Goal: Task Accomplishment & Management: Use online tool/utility

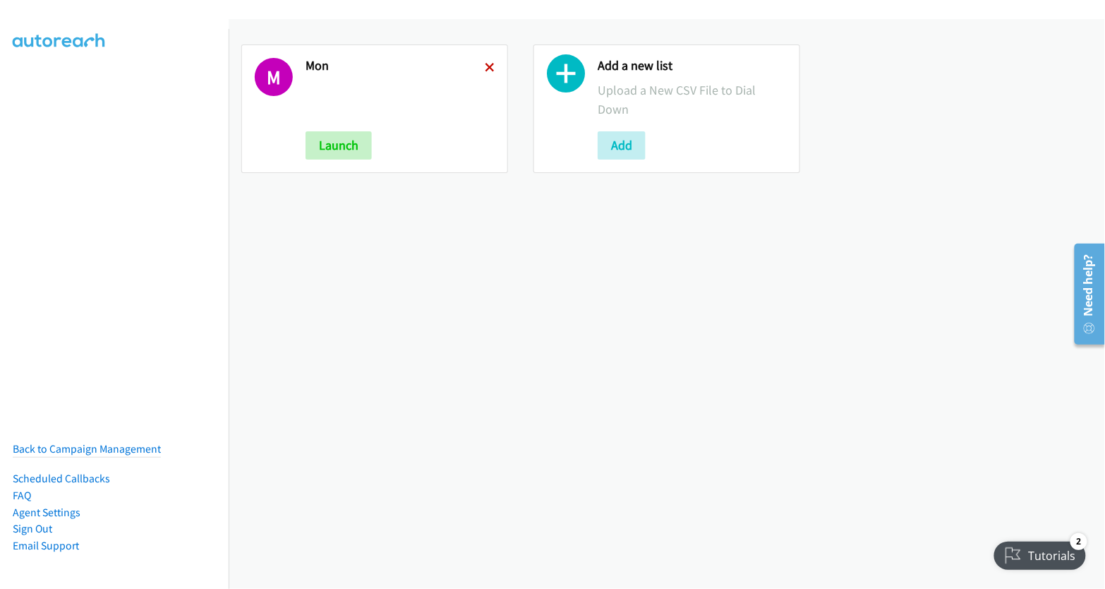
click at [486, 68] on icon at bounding box center [490, 69] width 10 height 10
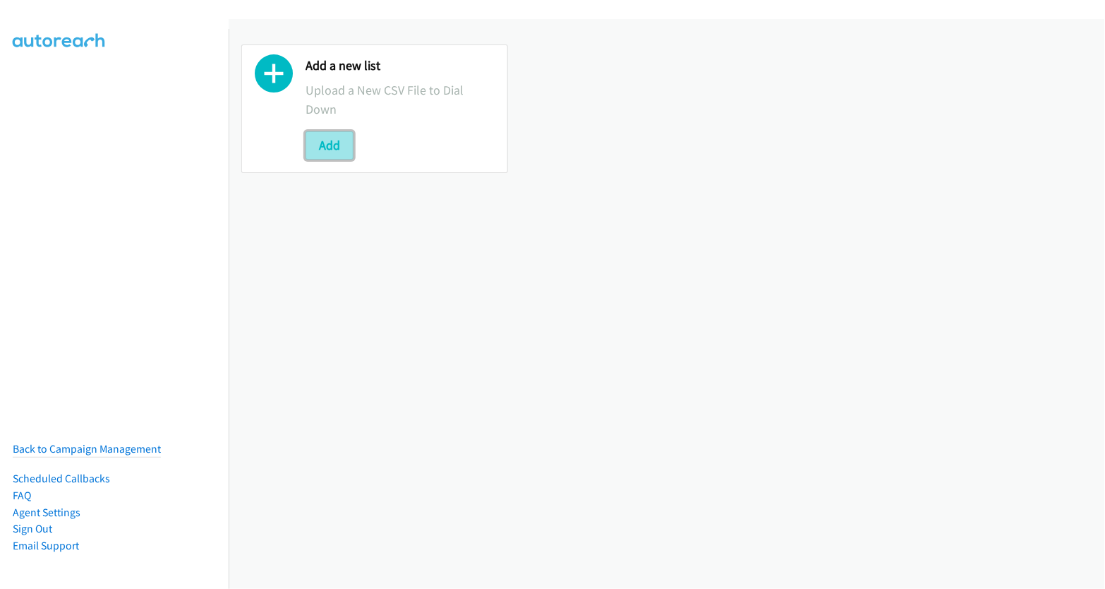
click at [321, 151] on button "Add" at bounding box center [330, 145] width 48 height 28
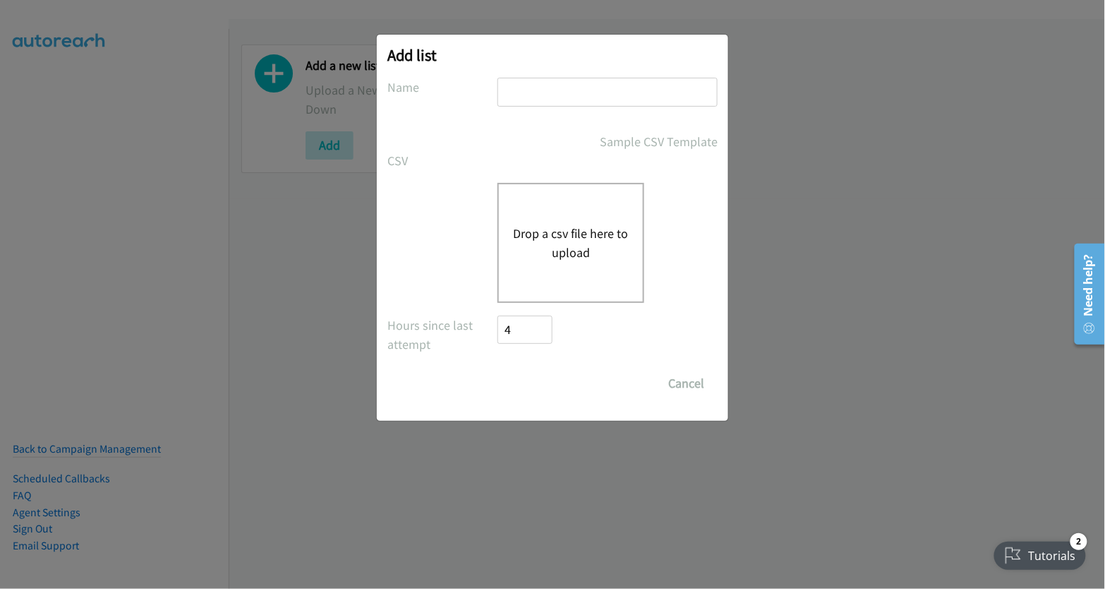
click at [571, 90] on input "text" at bounding box center [608, 92] width 220 height 29
type input "tues"
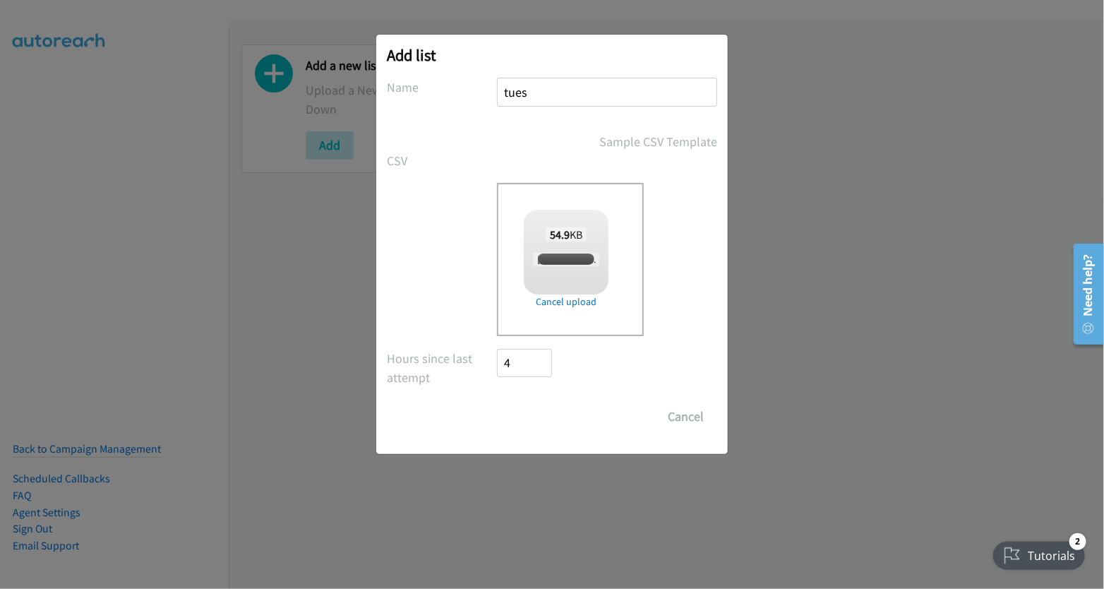
checkbox input "true"
click at [545, 417] on input "Save List" at bounding box center [534, 416] width 74 height 28
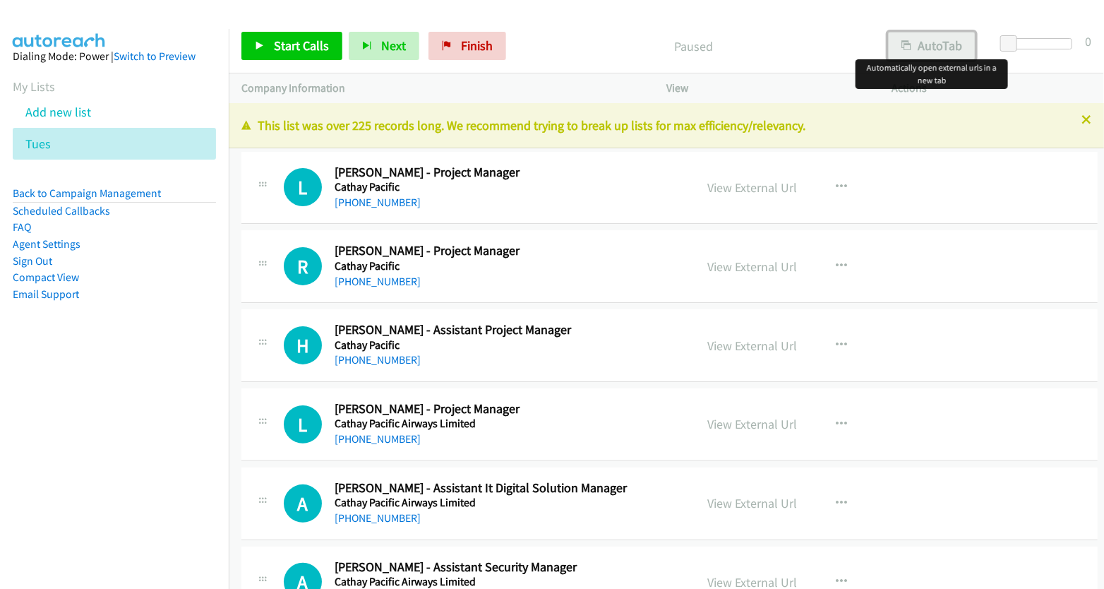
click at [923, 47] on button "AutoTab" at bounding box center [932, 46] width 88 height 28
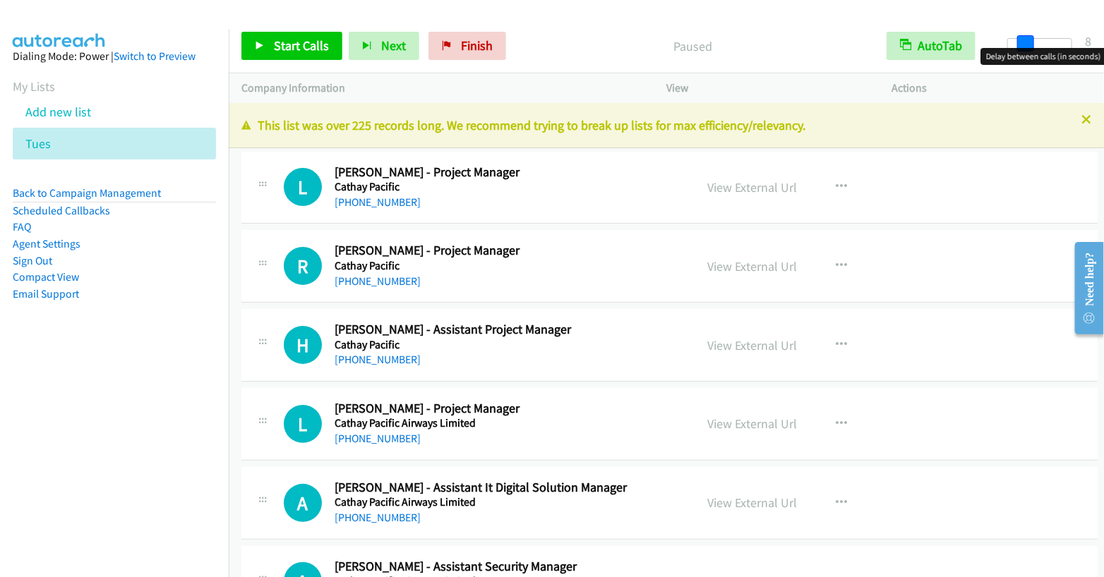
drag, startPoint x: 1009, startPoint y: 42, endPoint x: 1026, endPoint y: 42, distance: 17.6
click at [1026, 42] on span at bounding box center [1025, 43] width 17 height 17
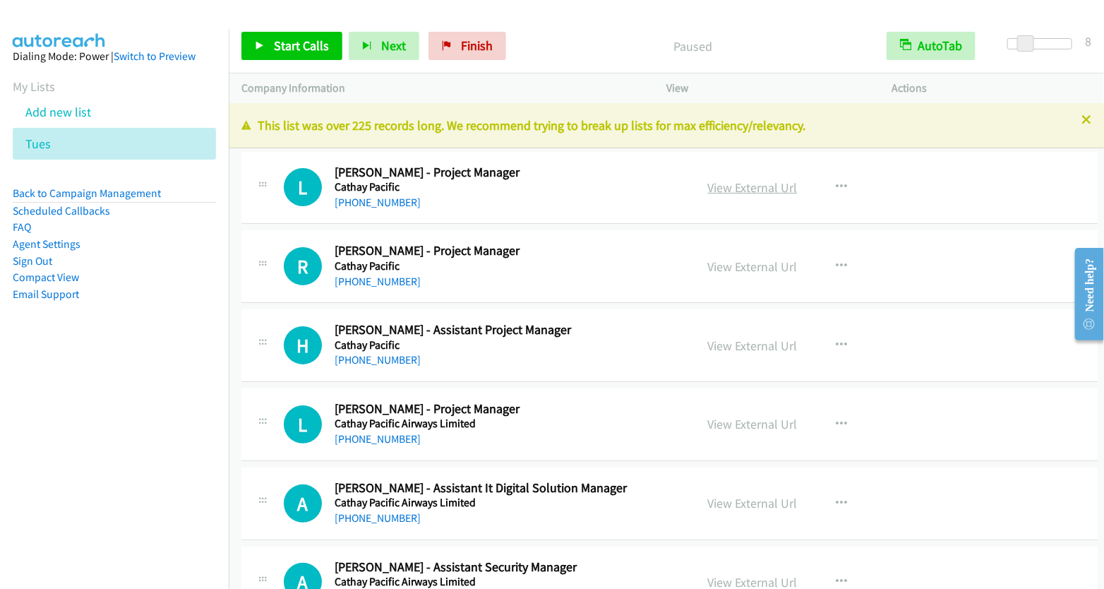
click at [739, 191] on link "View External Url" at bounding box center [753, 187] width 90 height 16
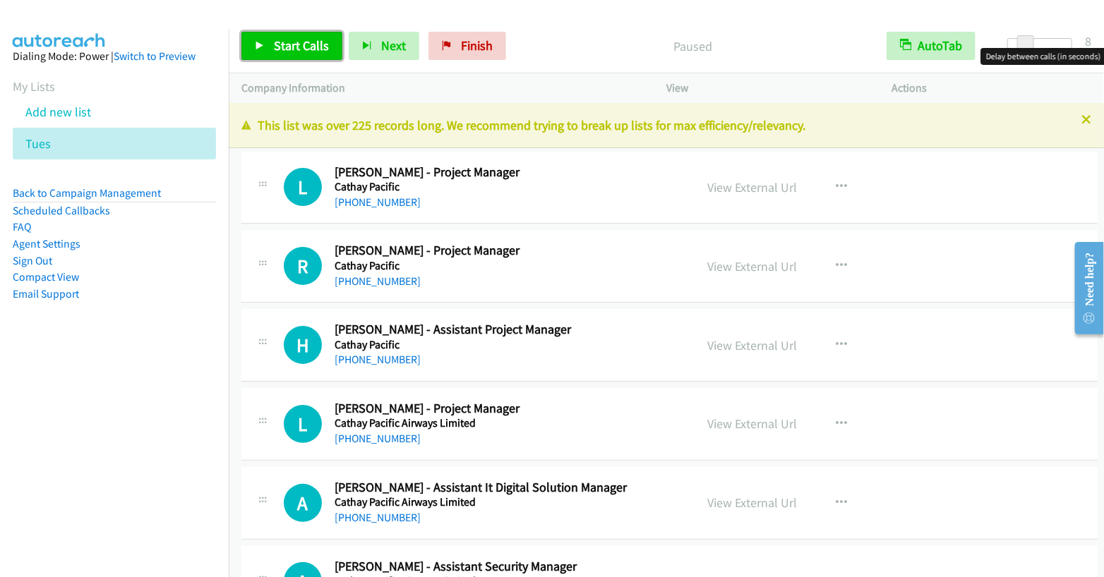
click at [302, 41] on span "Start Calls" at bounding box center [301, 45] width 55 height 16
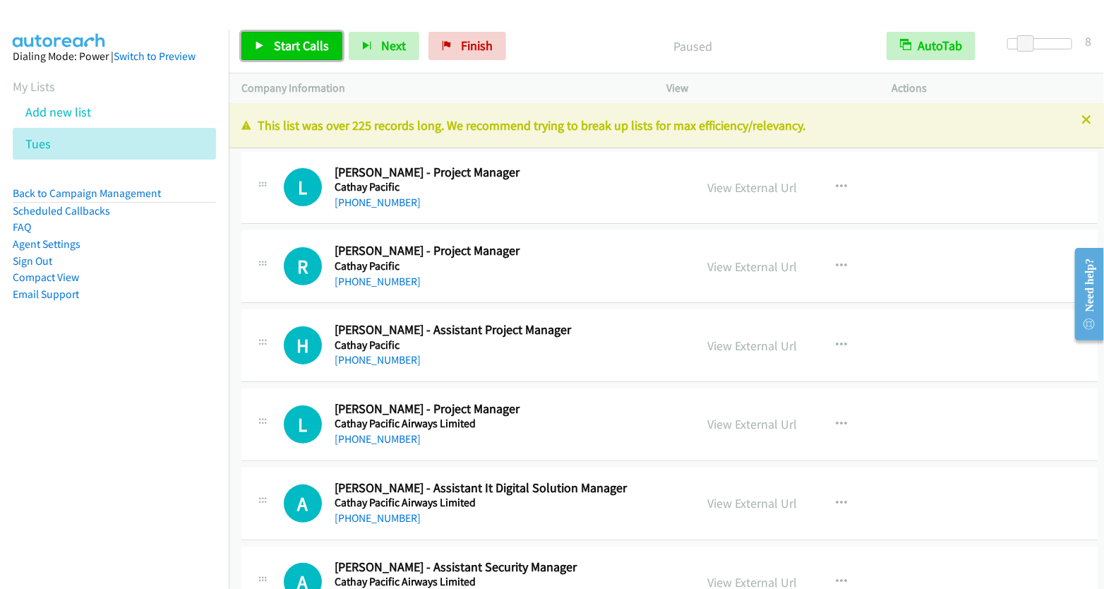
click at [301, 42] on span "Start Calls" at bounding box center [301, 45] width 55 height 16
